Goal: Information Seeking & Learning: Learn about a topic

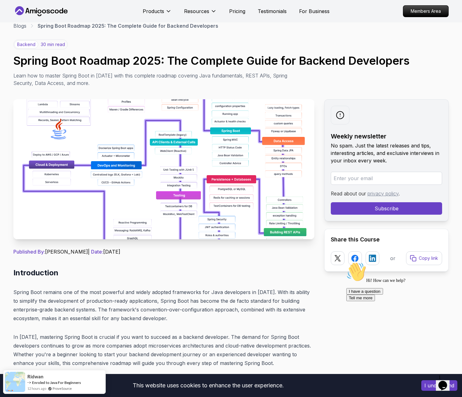
scroll to position [16, 0]
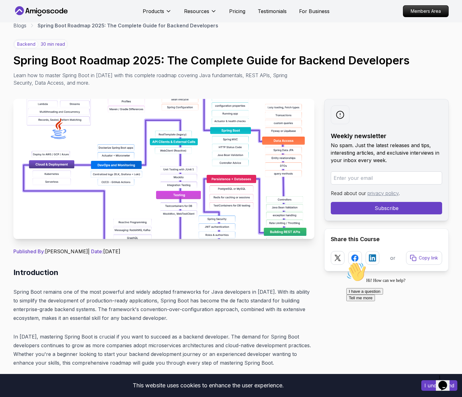
click at [204, 152] on img at bounding box center [163, 169] width 301 height 140
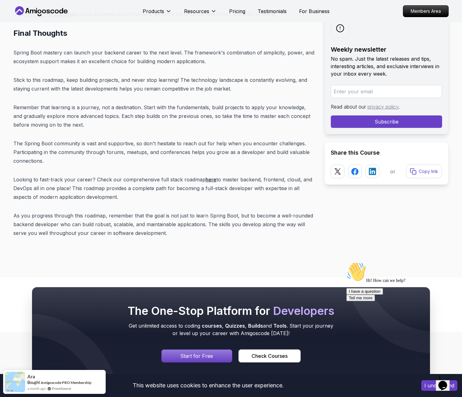
scroll to position [7946, 0]
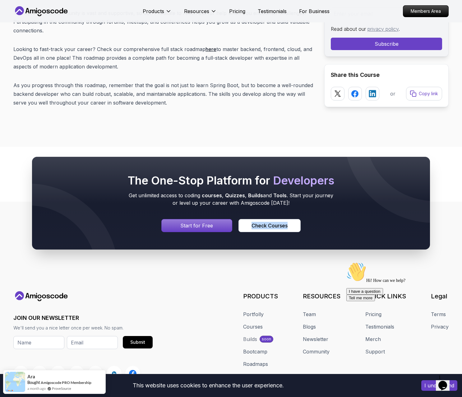
click at [210, 222] on p "Start for Free" at bounding box center [196, 225] width 33 height 7
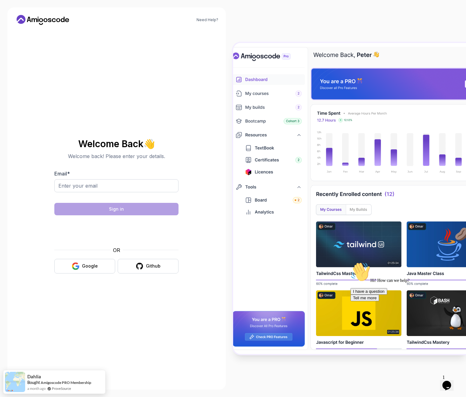
click at [188, 99] on div "Welcome Back 👋 Welcome back! Please enter your details. Email * Sign in OR Goog…" at bounding box center [117, 206] width 204 height 352
drag, startPoint x: 404, startPoint y: 21, endPoint x: 407, endPoint y: 18, distance: 4.0
click at [404, 21] on div at bounding box center [349, 198] width 233 height 397
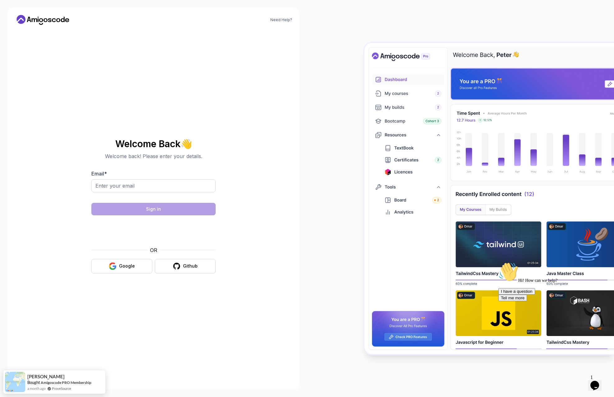
click at [335, 78] on div at bounding box center [460, 198] width 307 height 397
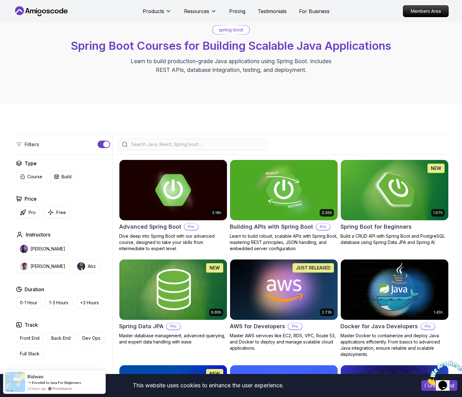
scroll to position [28, 0]
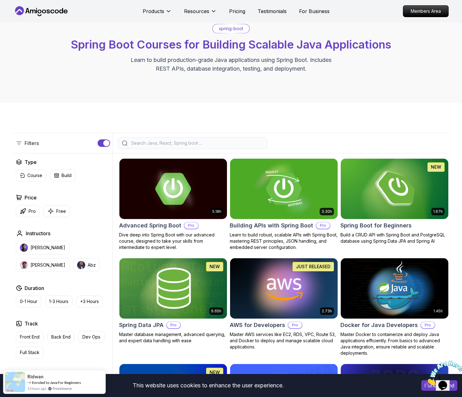
click at [145, 141] on input "search" at bounding box center [196, 143] width 133 height 6
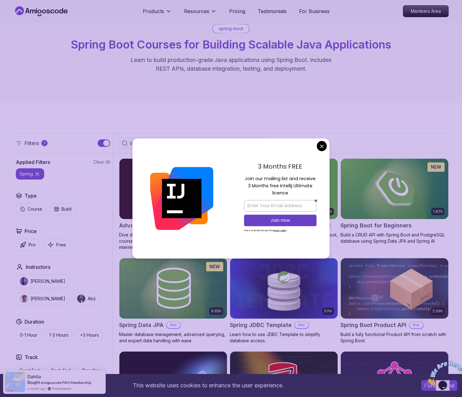
click at [326, 144] on div "3 Months FREE Join our mailing list and receive 3 Months free Intellij Ultimate…" at bounding box center [280, 198] width 99 height 120
click at [320, 145] on body "This website uses cookies to enhance the user experience. I understand Products…" at bounding box center [231, 374] width 462 height 804
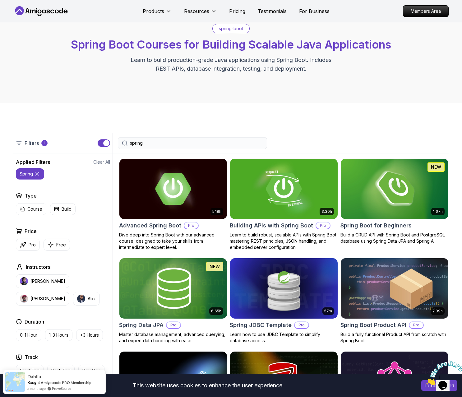
click at [217, 136] on div "Filters 1 spring" at bounding box center [230, 143] width 435 height 21
click at [210, 144] on input "spring" at bounding box center [196, 143] width 133 height 6
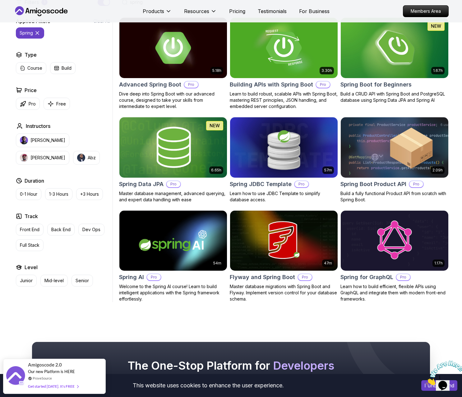
scroll to position [146, 0]
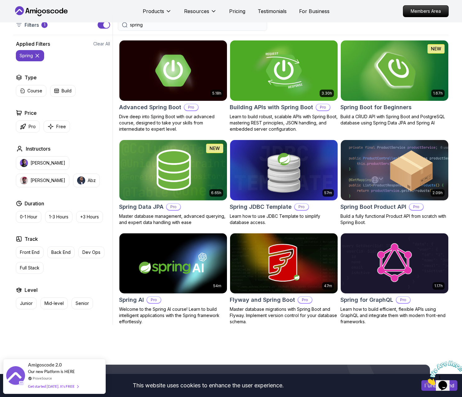
type input "spring"
click at [360, 117] on p "Build a CRUD API with Spring Boot and PostgreSQL database using Spring Data JPA…" at bounding box center [394, 119] width 108 height 12
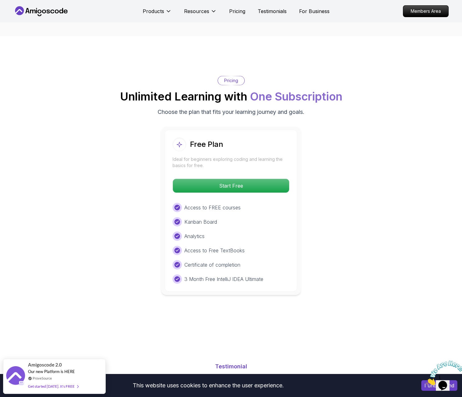
scroll to position [1193, 0]
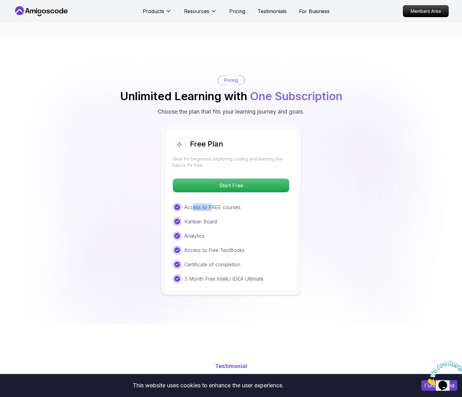
drag, startPoint x: 199, startPoint y: 200, endPoint x: 211, endPoint y: 200, distance: 11.8
click at [211, 203] on p "Access to FREE courses" at bounding box center [212, 206] width 56 height 7
drag, startPoint x: 194, startPoint y: 212, endPoint x: 216, endPoint y: 213, distance: 22.1
click at [216, 218] on p "Kanban Board" at bounding box center [200, 221] width 33 height 7
drag, startPoint x: 195, startPoint y: 225, endPoint x: 205, endPoint y: 227, distance: 10.6
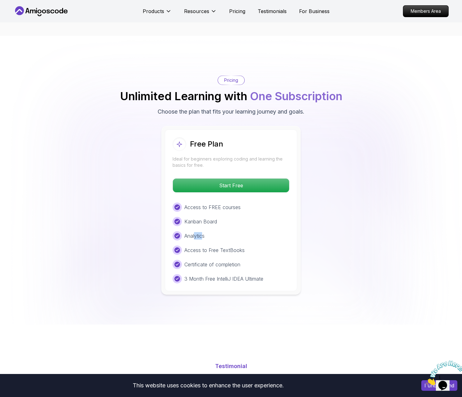
click at [204, 232] on p "Analytics" at bounding box center [194, 235] width 20 height 7
drag, startPoint x: 204, startPoint y: 236, endPoint x: 241, endPoint y: 240, distance: 36.2
click at [241, 245] on div "Access to Free TextBooks" at bounding box center [230, 249] width 117 height 9
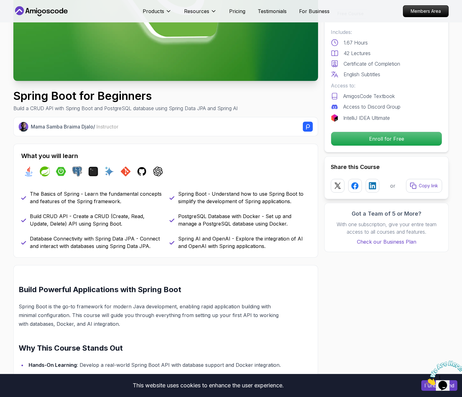
scroll to position [0, 0]
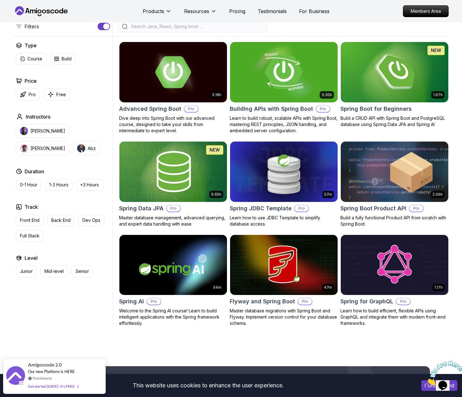
scroll to position [144, 0]
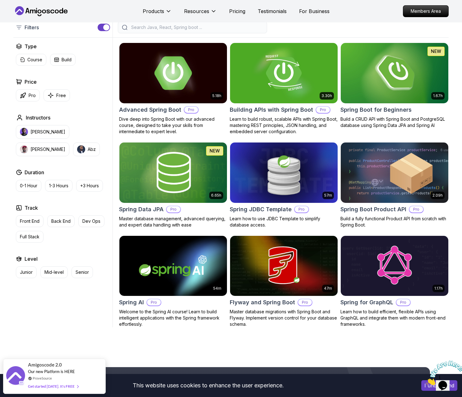
click at [168, 96] on img at bounding box center [173, 72] width 113 height 63
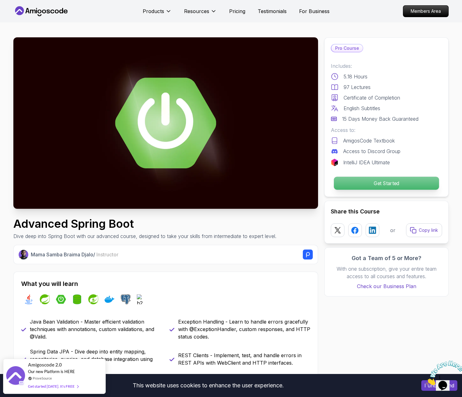
click at [356, 179] on p "Get Started" at bounding box center [386, 183] width 105 height 13
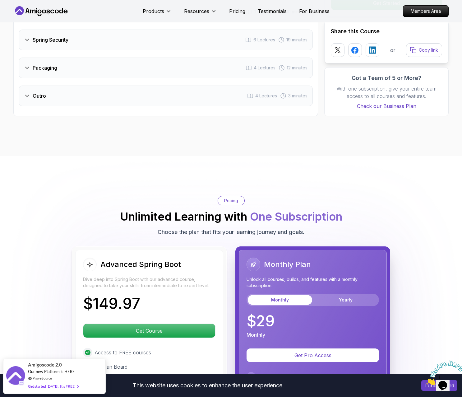
scroll to position [1312, 0]
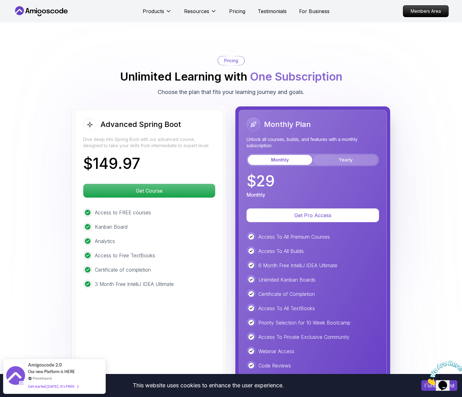
click at [340, 155] on button "Yearly" at bounding box center [345, 160] width 64 height 10
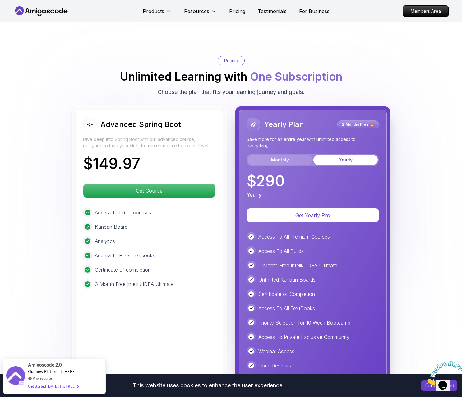
click at [277, 155] on button "Monthly" at bounding box center [280, 160] width 64 height 10
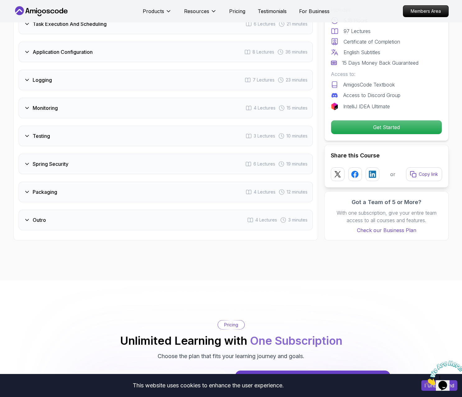
scroll to position [977, 0]
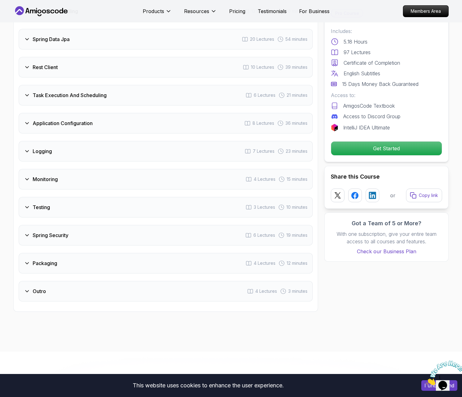
click at [72, 141] on div "Logging 7 Lectures 23 minutes" at bounding box center [166, 151] width 294 height 21
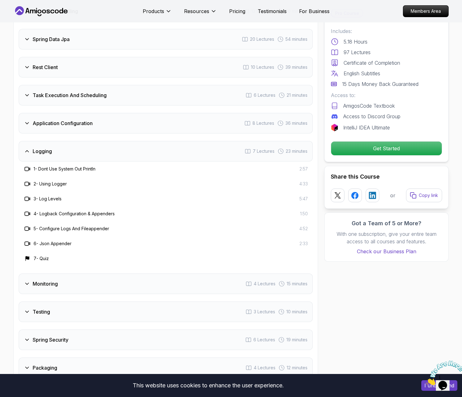
click at [72, 141] on div "Logging 7 Lectures 23 minutes" at bounding box center [166, 151] width 294 height 21
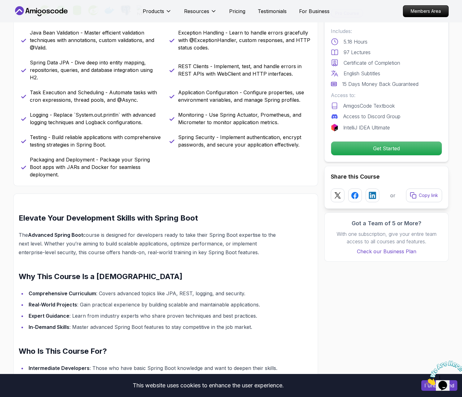
scroll to position [0, 0]
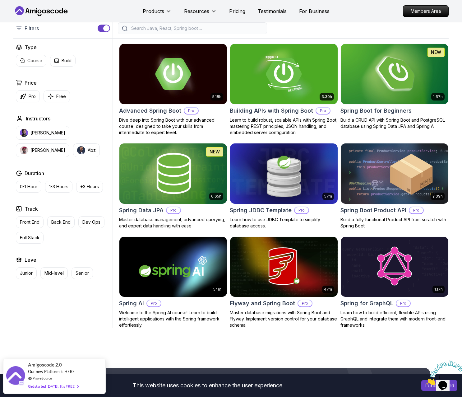
scroll to position [143, 0]
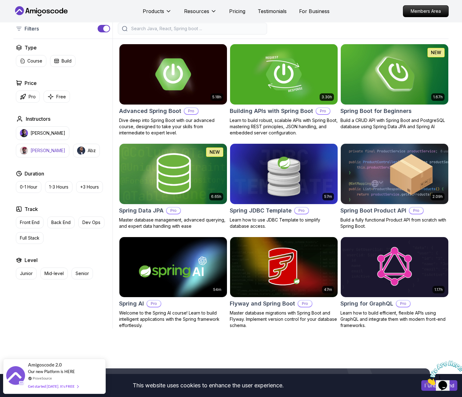
click at [28, 146] on img "button" at bounding box center [24, 150] width 8 height 8
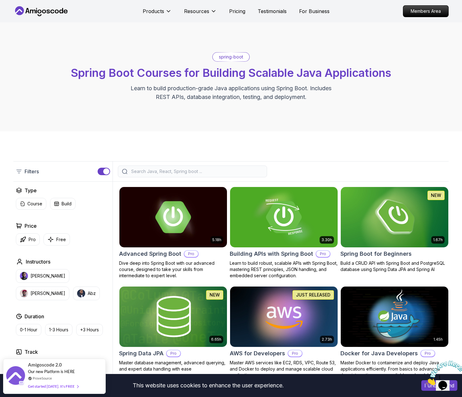
click at [34, 203] on p "Course" at bounding box center [34, 203] width 15 height 6
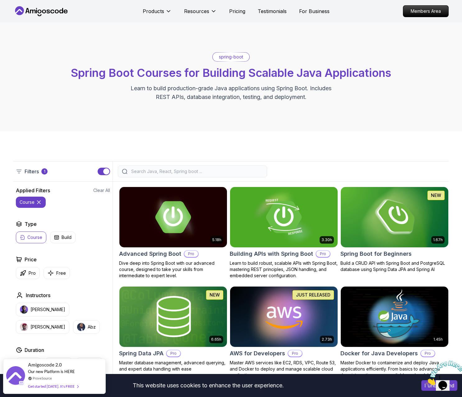
click at [39, 202] on icon at bounding box center [38, 201] width 3 height 3
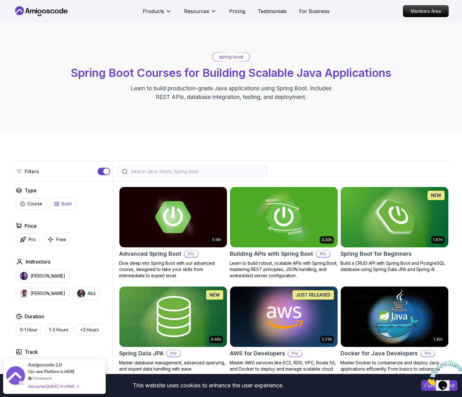
click at [67, 205] on p "Build" at bounding box center [67, 203] width 10 height 6
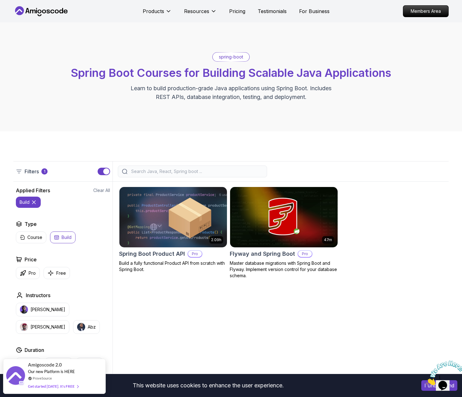
click at [34, 202] on icon at bounding box center [33, 201] width 3 height 3
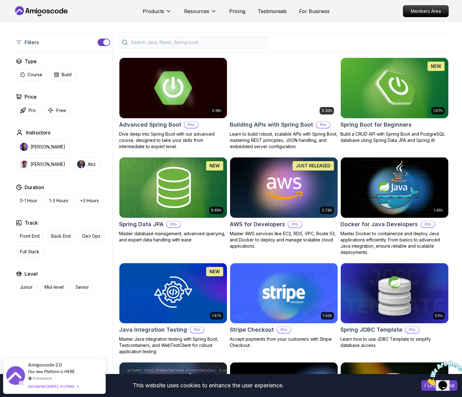
scroll to position [129, 0]
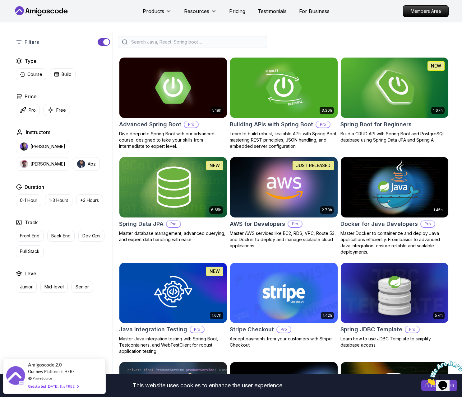
click at [76, 169] on div "Nelson Djalo Richard Abz" at bounding box center [63, 155] width 94 height 31
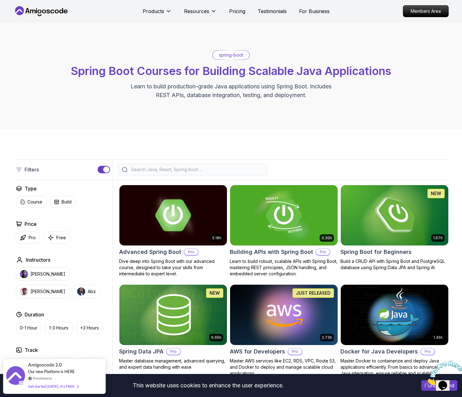
scroll to position [3, 0]
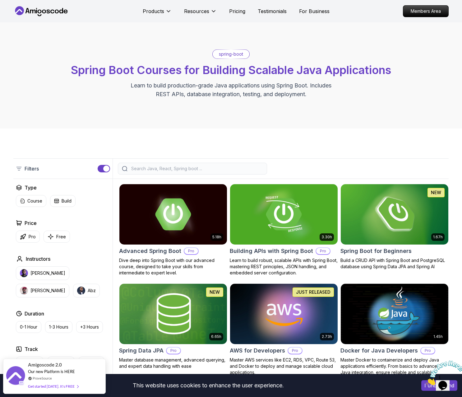
click at [183, 169] on input "search" at bounding box center [196, 168] width 133 height 6
click at [315, 170] on div at bounding box center [281, 169] width 336 height 12
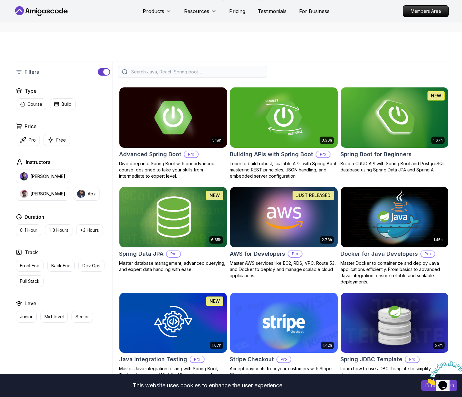
scroll to position [99, 0]
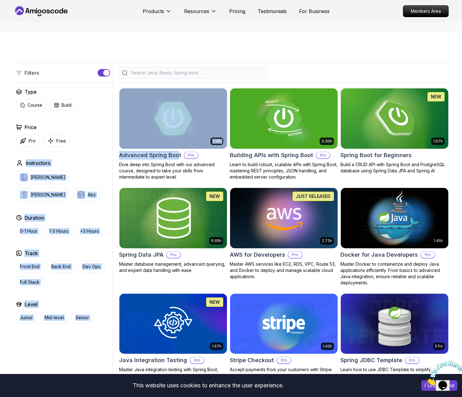
drag, startPoint x: 113, startPoint y: 154, endPoint x: 176, endPoint y: 155, distance: 62.8
click at [176, 155] on div "Type Course Build Price Pro Free Instructors Nelson Djalo Richard Abz Duration …" at bounding box center [230, 333] width 435 height 501
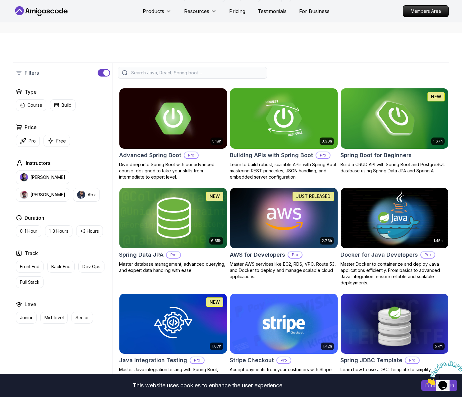
click at [236, 51] on div "Filters Filters Type Course Build Price Pro Free Instructors Nelson Djalo Richa…" at bounding box center [231, 323] width 462 height 581
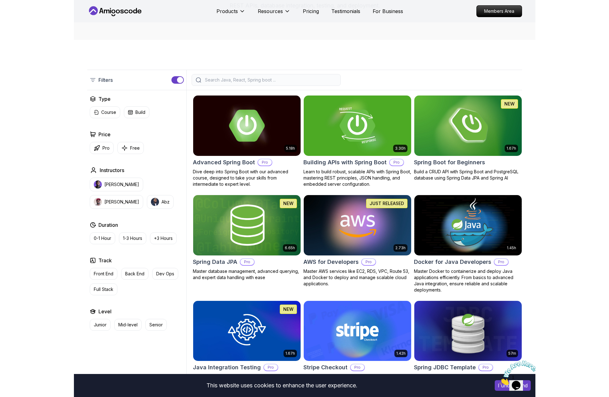
scroll to position [0, 0]
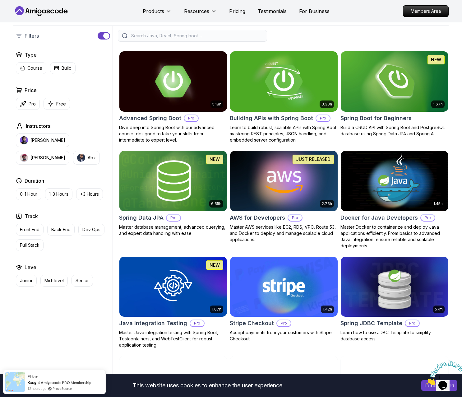
scroll to position [129, 0]
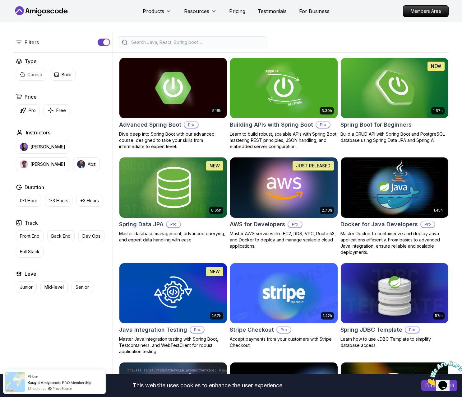
click at [321, 144] on body "This website uses cookies to enhance the user experience. I understand Products…" at bounding box center [231, 378] width 462 height 1015
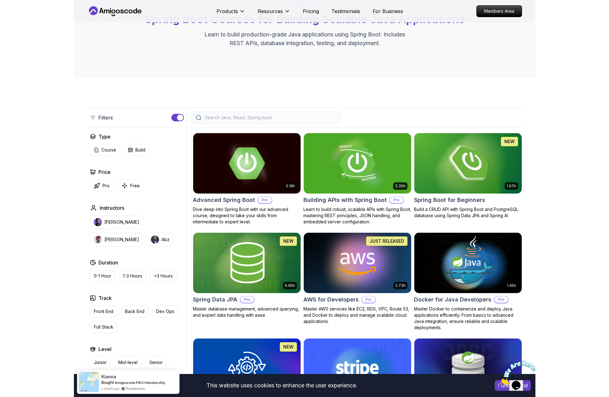
scroll to position [0, 0]
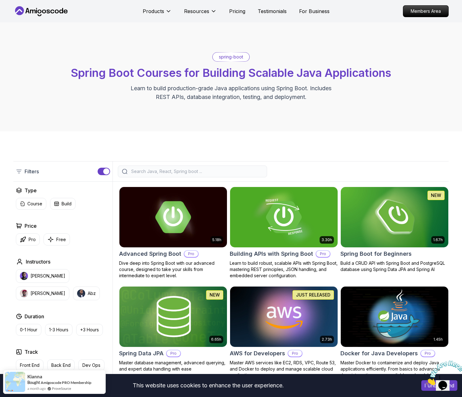
click at [341, 171] on div at bounding box center [281, 171] width 336 height 12
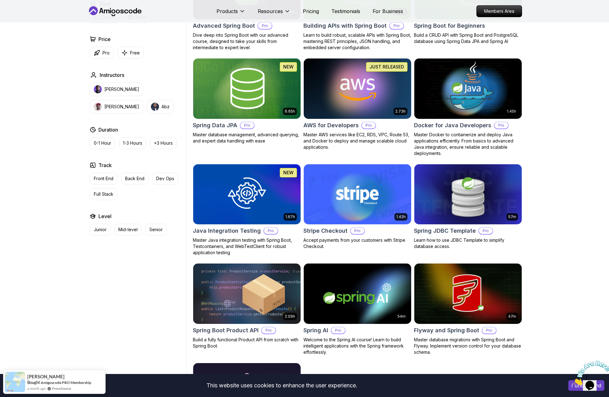
scroll to position [228, 0]
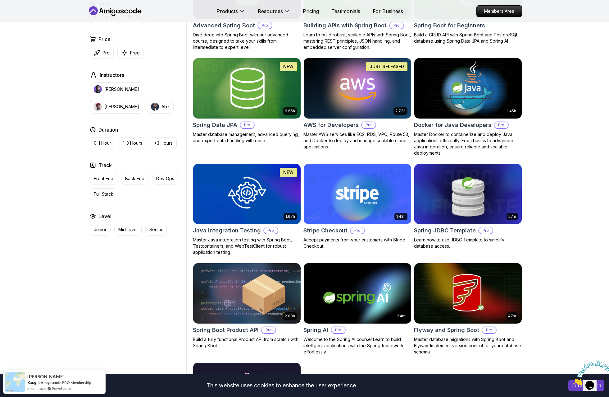
click at [461, 135] on div "Filters Filters Type Course Build Price Pro Free Instructors Nelson Djalo Richa…" at bounding box center [304, 193] width 609 height 581
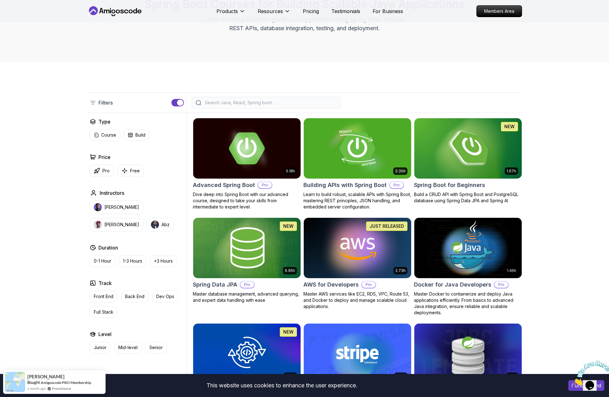
scroll to position [0, 0]
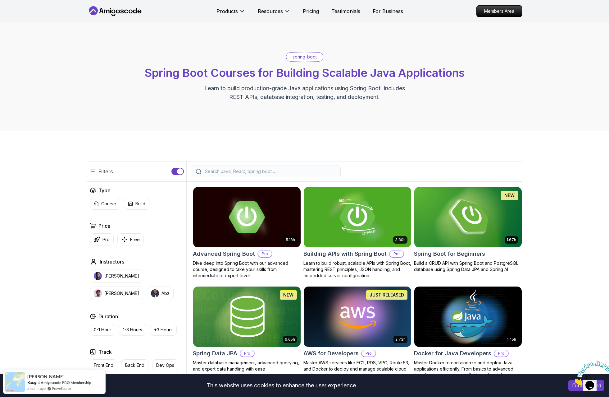
click at [461, 122] on div "spring-boot Spring Boot Courses for Building Scalable Java Applications Learn t…" at bounding box center [304, 76] width 609 height 109
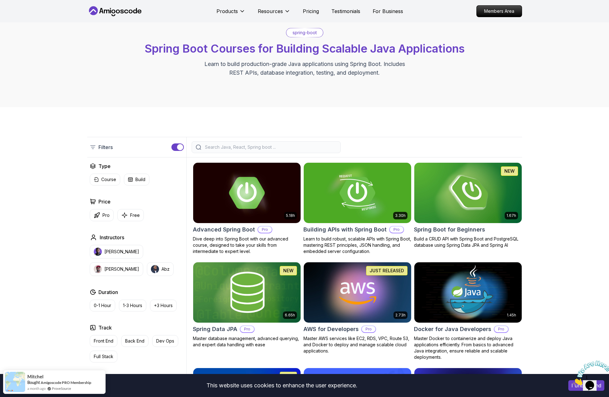
scroll to position [24, 0]
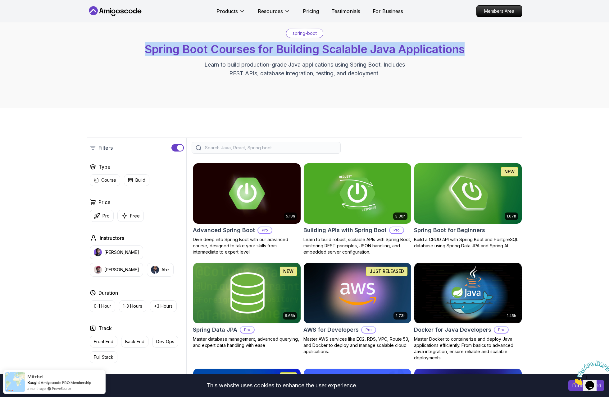
drag, startPoint x: 190, startPoint y: 50, endPoint x: 465, endPoint y: 50, distance: 274.7
click at [461, 50] on span "Spring Boot Courses for Building Scalable Java Applications" at bounding box center [305, 49] width 320 height 14
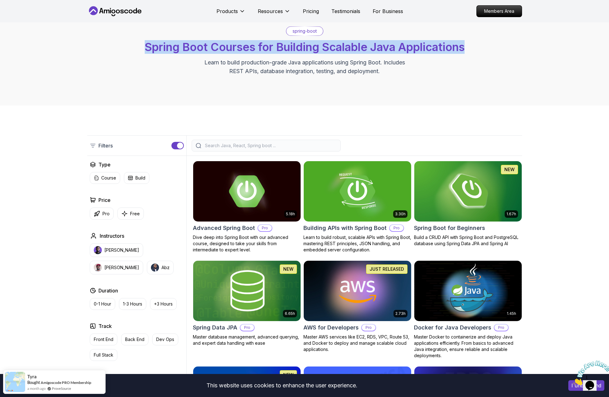
scroll to position [73, 0]
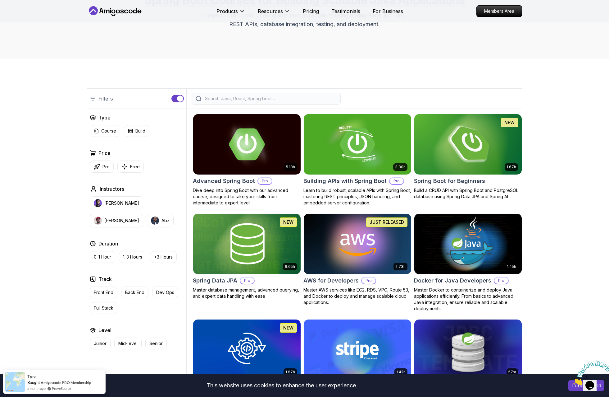
click at [461, 159] on img at bounding box center [468, 143] width 113 height 63
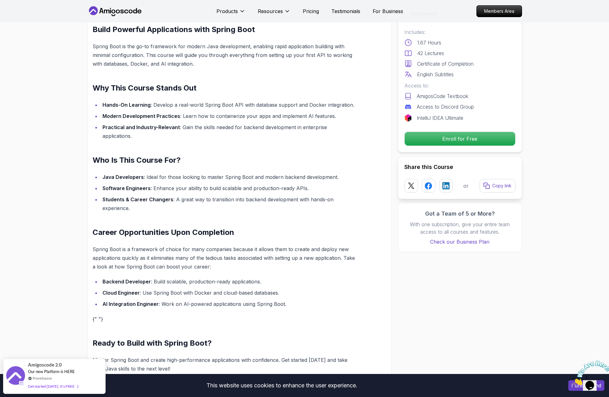
scroll to position [406, 0]
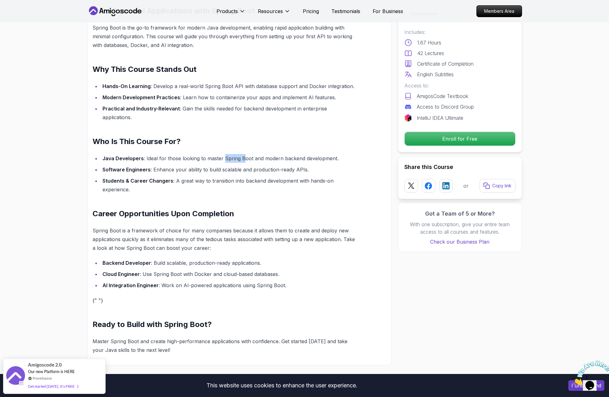
drag, startPoint x: 223, startPoint y: 149, endPoint x: 241, endPoint y: 151, distance: 18.4
click at [242, 154] on li "Java Developers : Ideal for those looking to master Spring Boot and modern back…" at bounding box center [229, 158] width 256 height 9
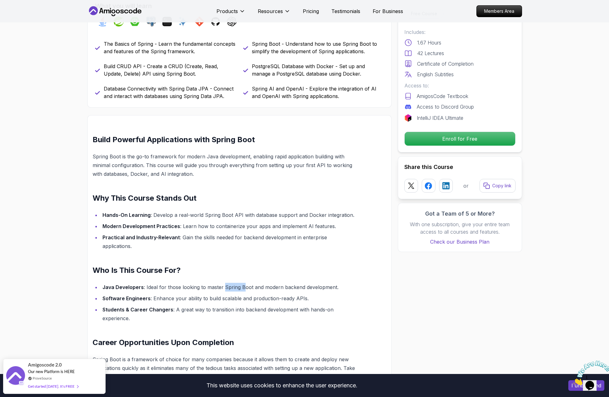
scroll to position [168, 0]
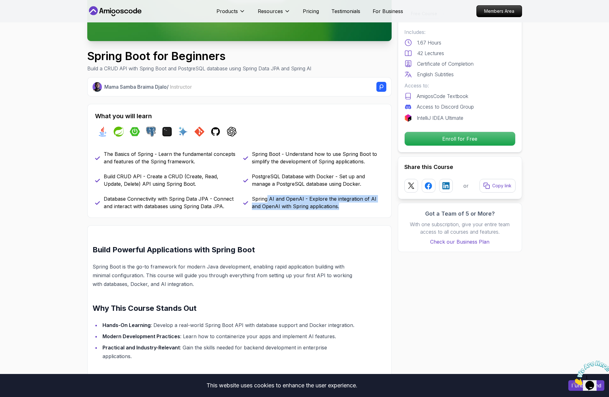
drag, startPoint x: 267, startPoint y: 200, endPoint x: 331, endPoint y: 206, distance: 64.3
click at [331, 206] on p "Spring AI and OpenAI - Explore the integration of AI and OpenAI with Spring app…" at bounding box center [318, 202] width 132 height 15
drag, startPoint x: 126, startPoint y: 156, endPoint x: 201, endPoint y: 155, distance: 74.6
click at [201, 155] on p "The Basics of Spring - Learn the fundamental concepts and features of the Sprin…" at bounding box center [170, 157] width 132 height 15
drag, startPoint x: 107, startPoint y: 163, endPoint x: 188, endPoint y: 163, distance: 81.1
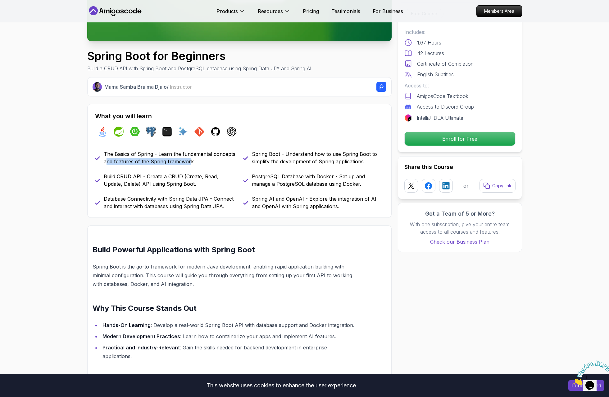
click at [188, 163] on p "The Basics of Spring - Learn the fundamental concepts and features of the Sprin…" at bounding box center [170, 157] width 132 height 15
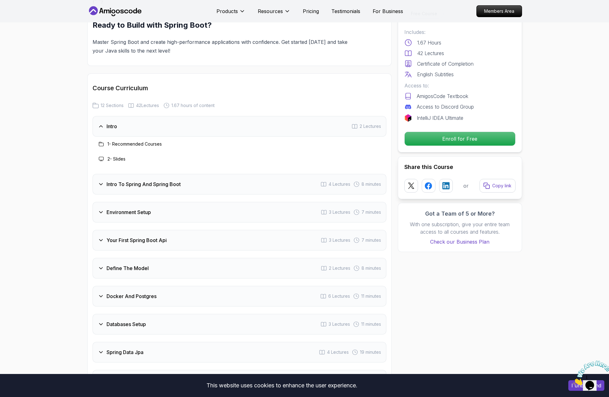
scroll to position [703, 0]
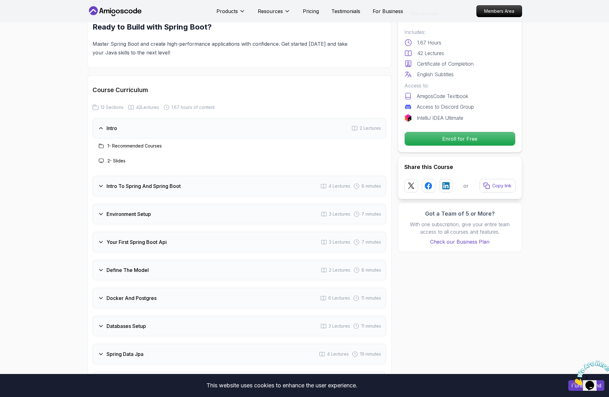
click at [154, 121] on div "Intro 2 Lectures" at bounding box center [240, 128] width 294 height 21
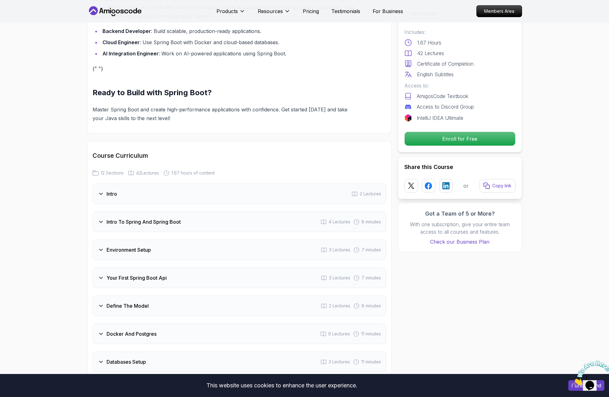
scroll to position [638, 0]
click at [155, 183] on div "Intro 2 Lectures" at bounding box center [240, 193] width 294 height 21
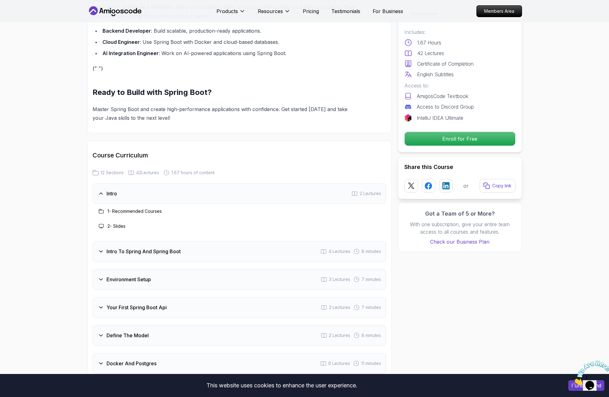
click at [155, 183] on div "Intro 2 Lectures" at bounding box center [240, 193] width 294 height 21
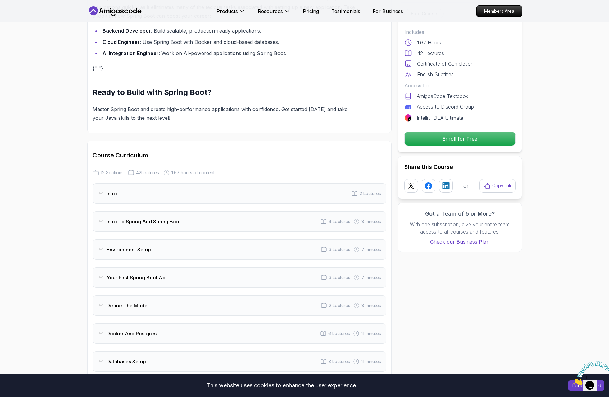
click at [159, 211] on div "Intro To Spring And Spring Boot 4 Lectures 8 minutes" at bounding box center [240, 221] width 294 height 21
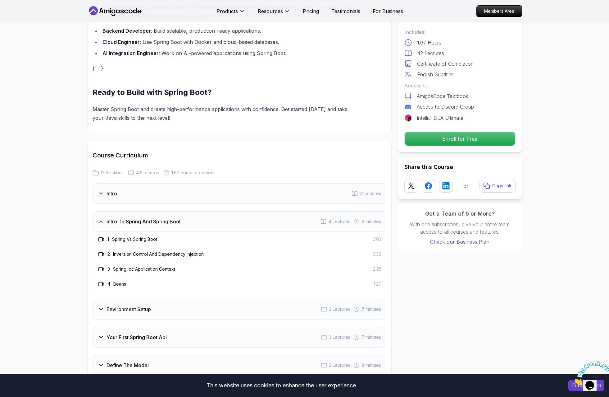
click at [159, 211] on div "Intro To Spring And Spring Boot 4 Lectures 8 minutes" at bounding box center [240, 221] width 294 height 21
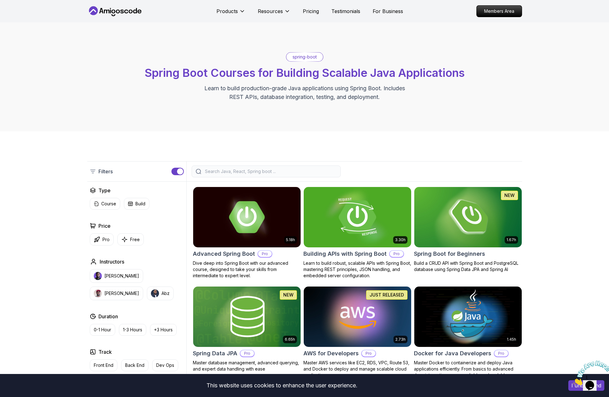
click at [375, 225] on img at bounding box center [357, 216] width 113 height 63
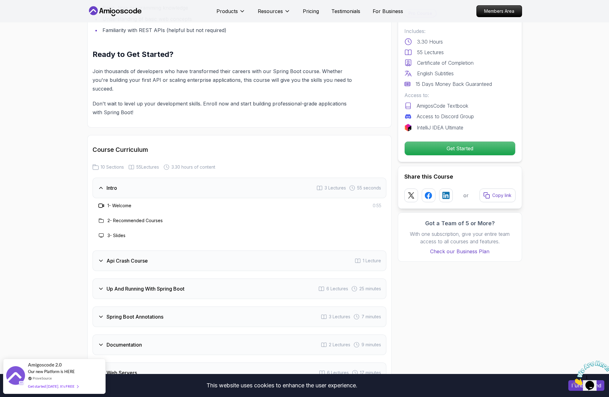
scroll to position [860, 0]
click at [123, 183] on div "Intro 3 Lectures 55 seconds" at bounding box center [240, 187] width 294 height 21
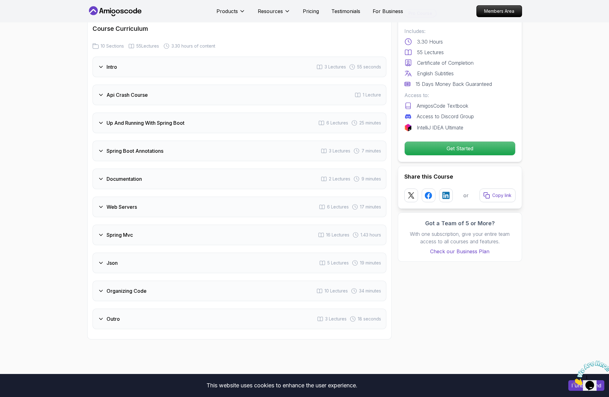
scroll to position [1042, 0]
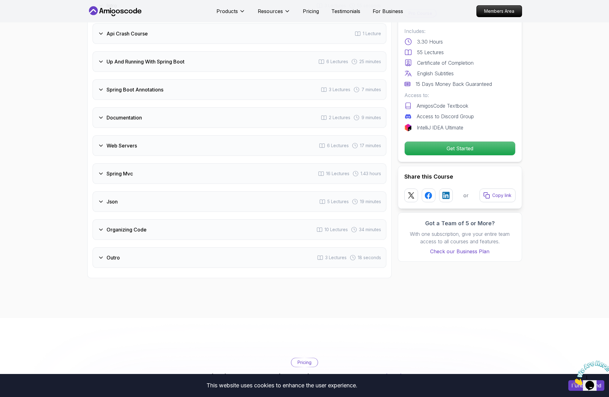
click at [135, 191] on div "Json 5 Lectures 19 minutes" at bounding box center [240, 201] width 294 height 21
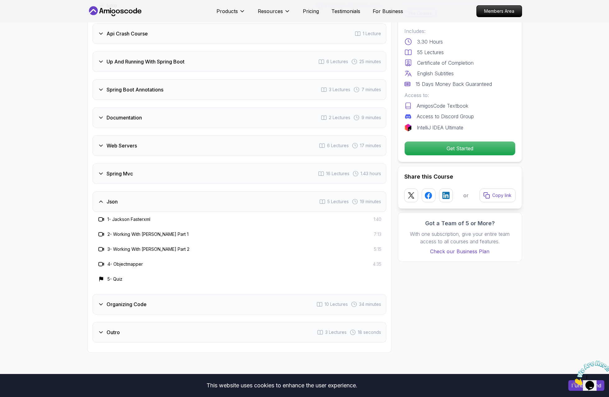
click at [131, 192] on div "Json 5 Lectures 19 minutes" at bounding box center [240, 201] width 294 height 21
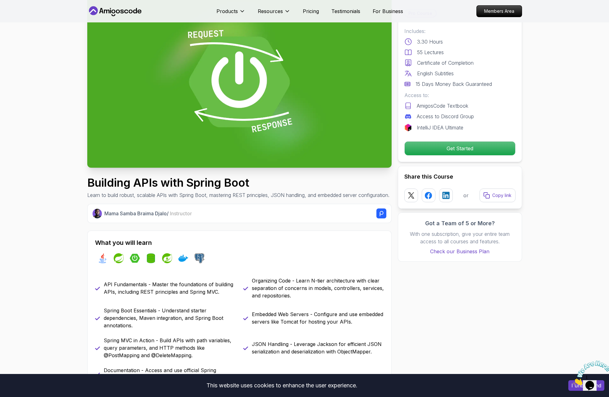
scroll to position [0, 0]
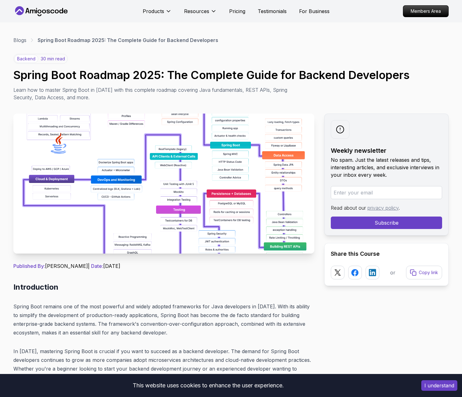
scroll to position [1, 0]
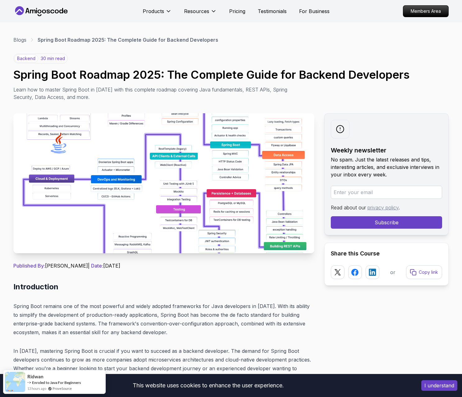
click at [190, 172] on img at bounding box center [163, 183] width 301 height 140
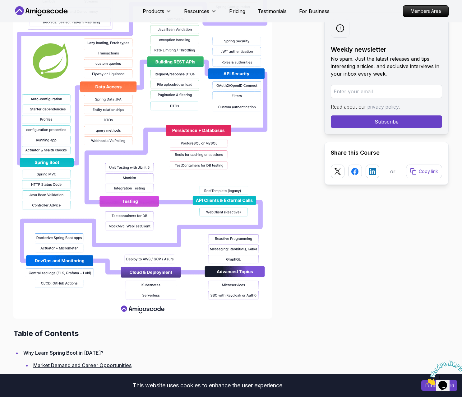
scroll to position [589, 0]
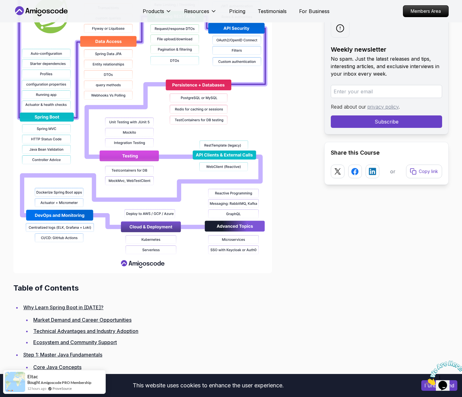
click at [174, 170] on img at bounding box center [142, 74] width 259 height 398
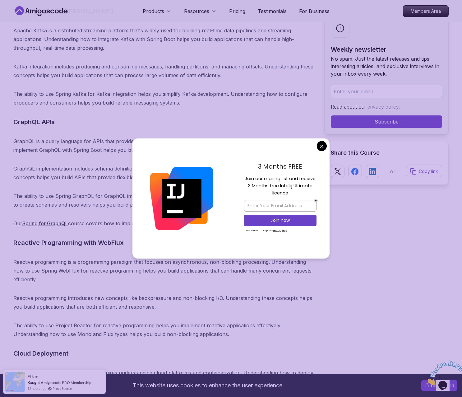
scroll to position [7946, 0]
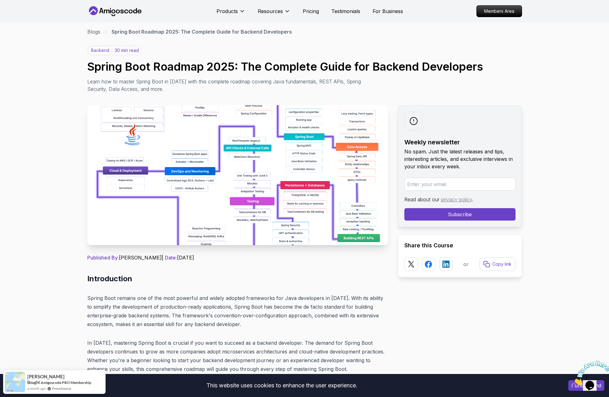
scroll to position [17, 0]
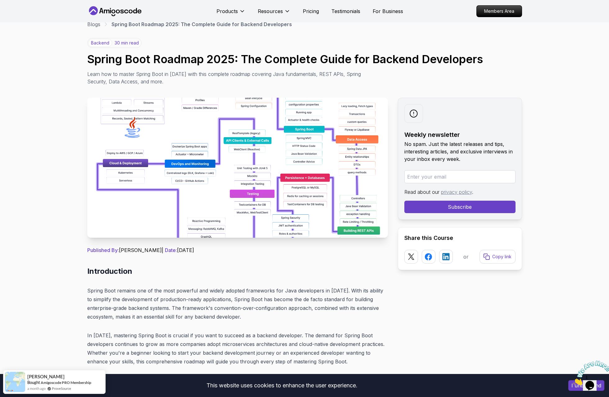
click at [168, 139] on img at bounding box center [237, 168] width 301 height 140
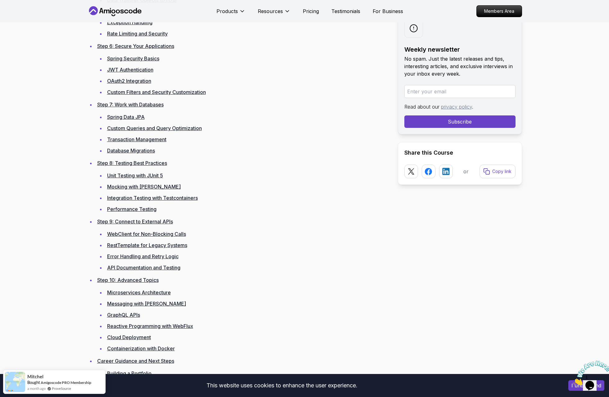
scroll to position [1168, 0]
click at [135, 174] on link "Unit Testing with JUnit 5" at bounding box center [135, 175] width 56 height 6
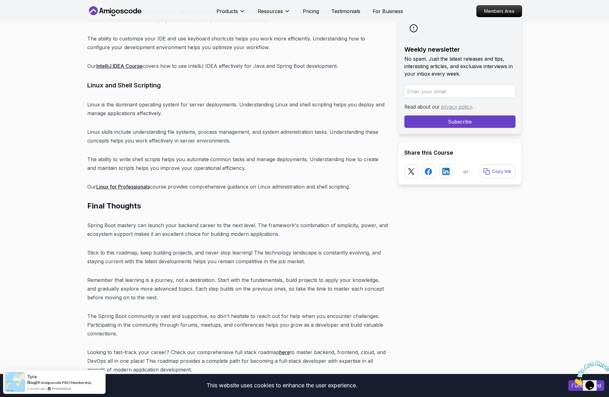
scroll to position [7739, 0]
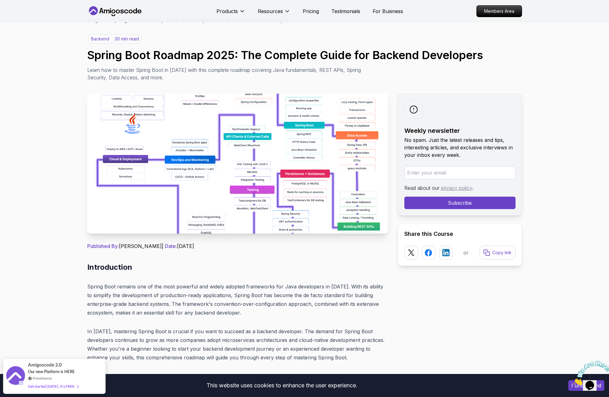
scroll to position [0, 0]
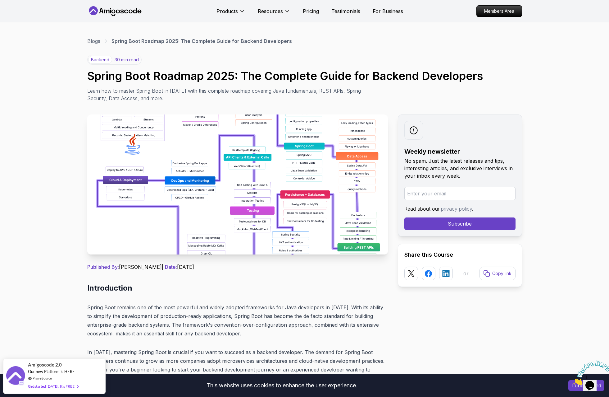
click at [142, 286] on h2 "Introduction" at bounding box center [237, 288] width 301 height 10
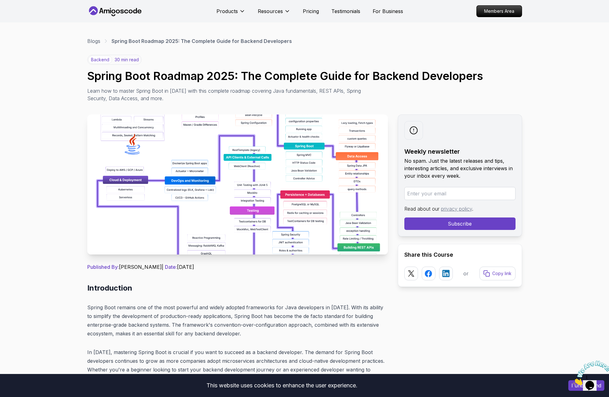
click at [165, 204] on img at bounding box center [237, 184] width 301 height 140
click at [164, 204] on img at bounding box center [237, 184] width 301 height 140
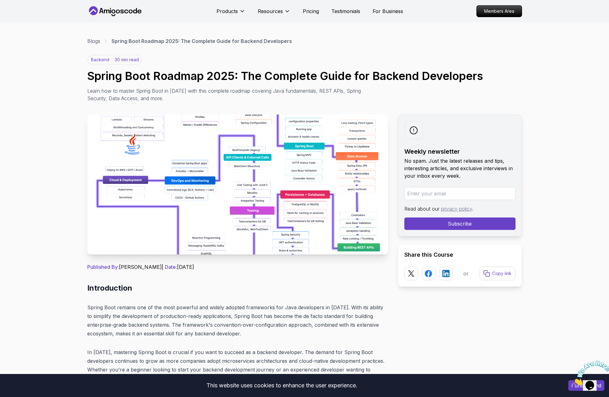
click at [164, 204] on img at bounding box center [237, 184] width 301 height 140
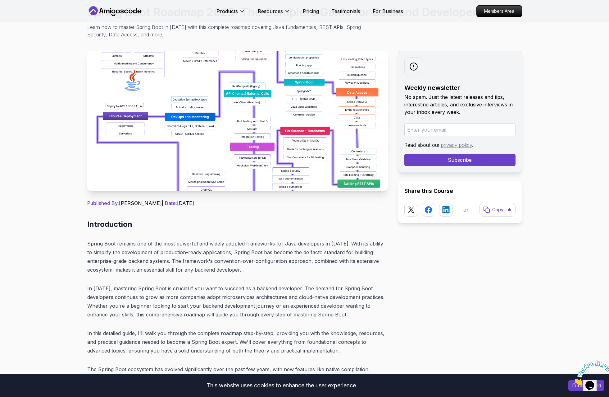
scroll to position [97, 0]
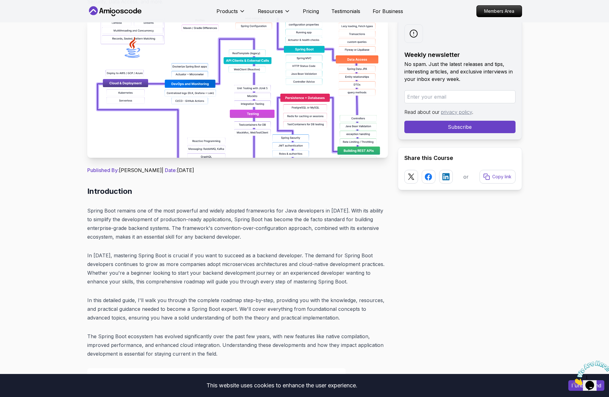
click at [321, 152] on img at bounding box center [237, 88] width 301 height 140
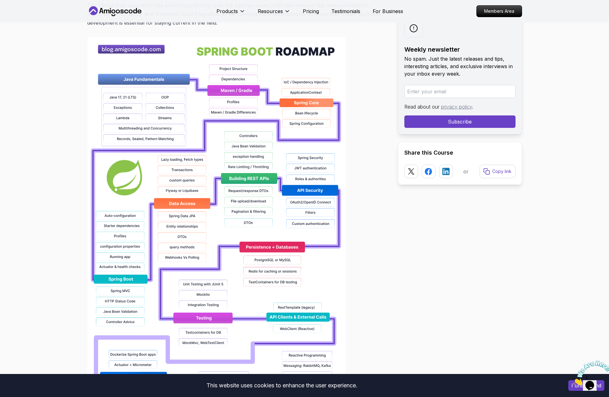
scroll to position [0, 0]
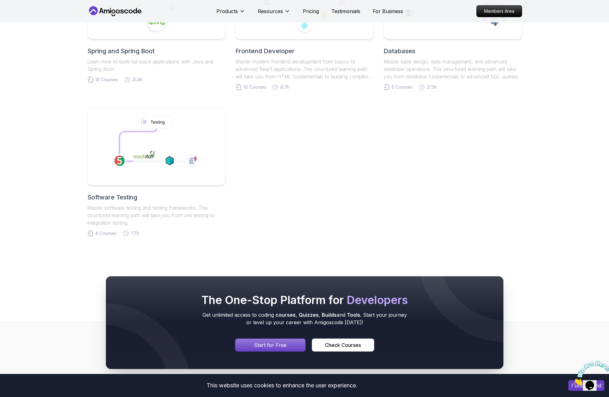
scroll to position [430, 0]
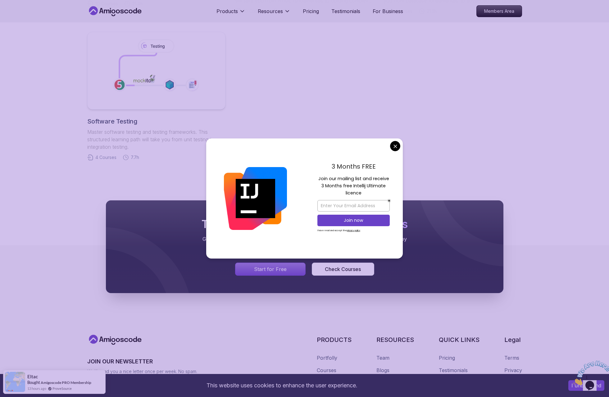
click at [395, 145] on body "This website uses cookies to enhance the user experience. I understand Products…" at bounding box center [304, 31] width 609 height 923
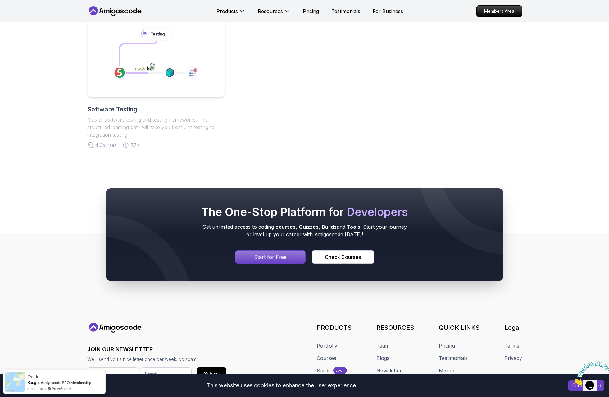
scroll to position [0, 0]
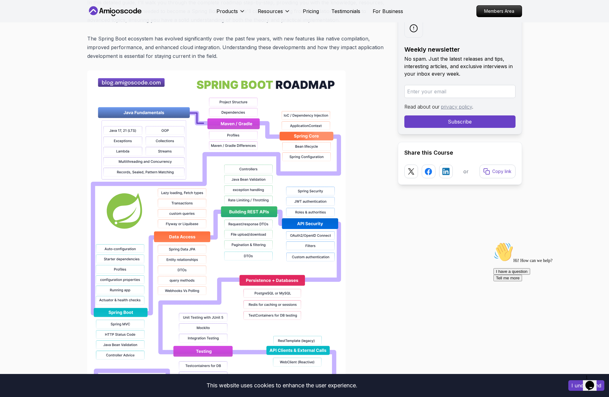
scroll to position [393, 0]
